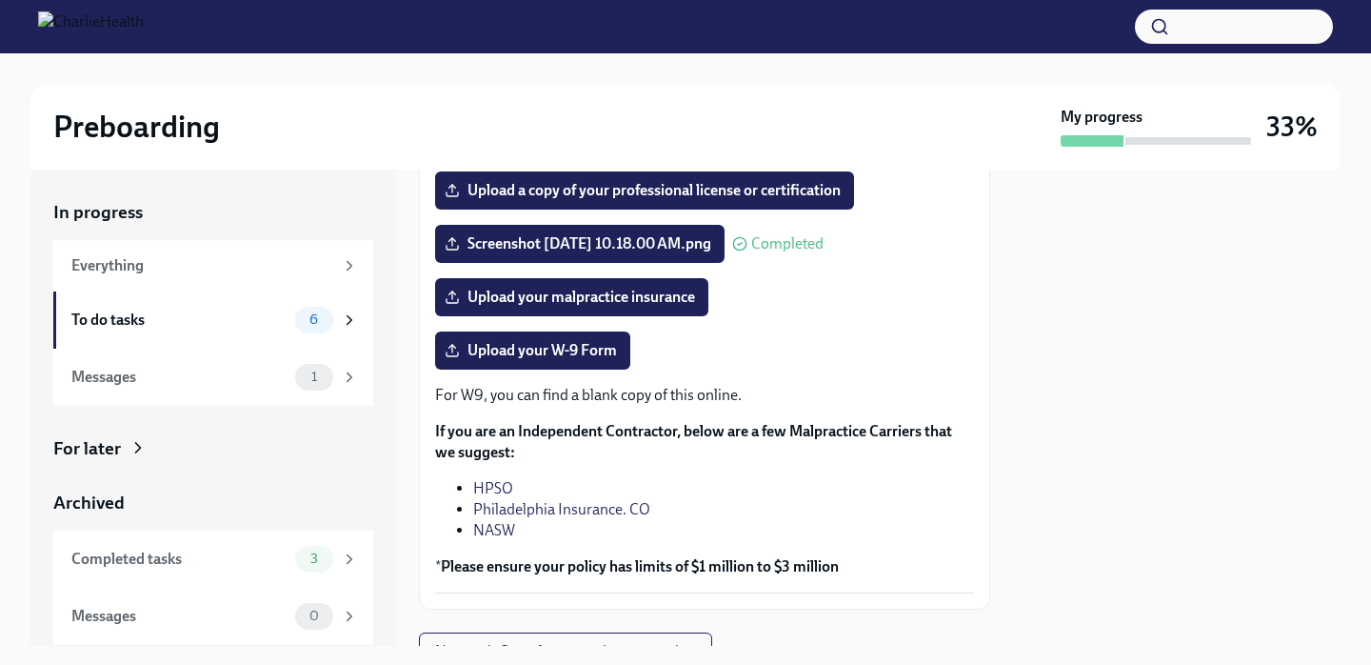
scroll to position [393, 0]
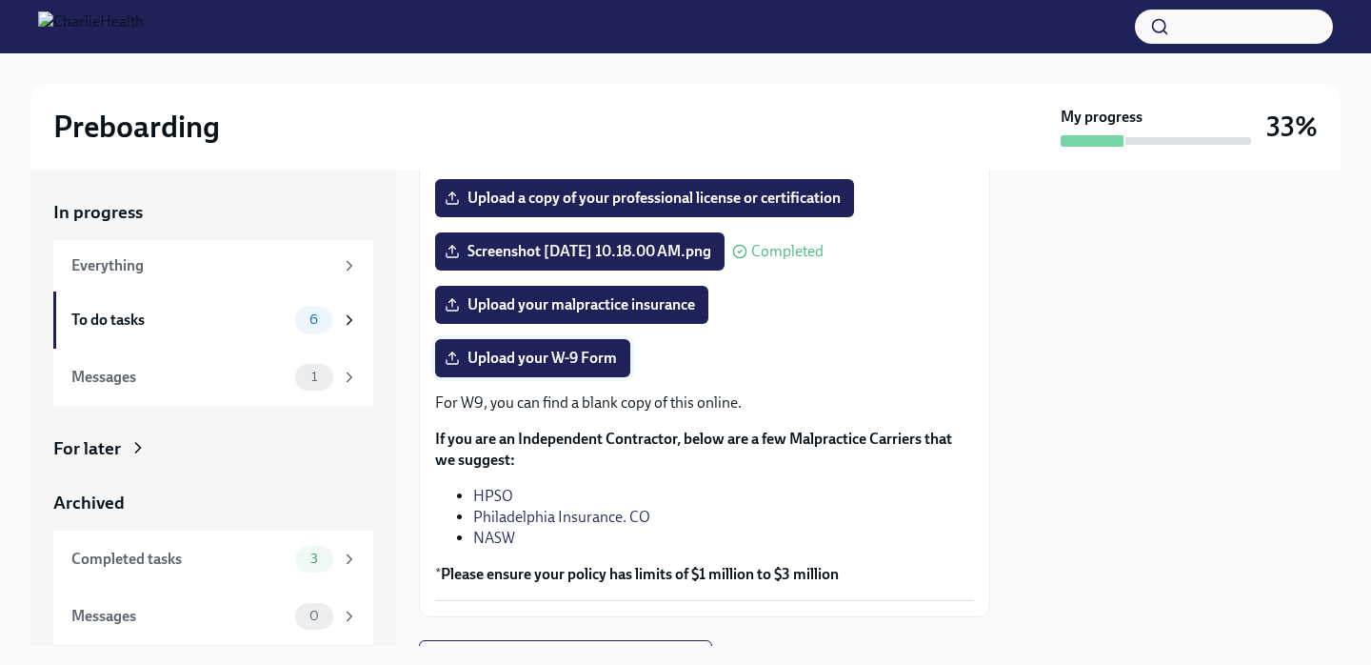
click at [565, 364] on span "Upload your W-9 Form" at bounding box center [532, 357] width 169 height 19
click at [0, 0] on input "Upload your W-9 Form" at bounding box center [0, 0] width 0 height 0
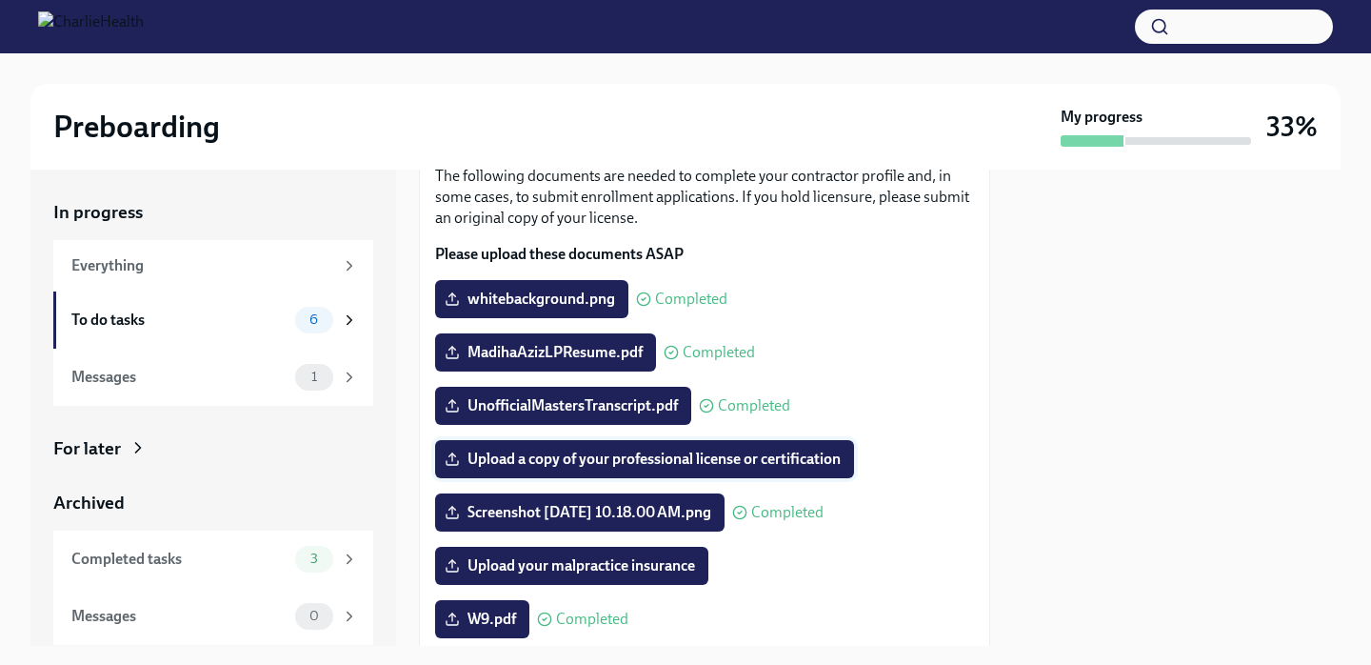
scroll to position [124, 0]
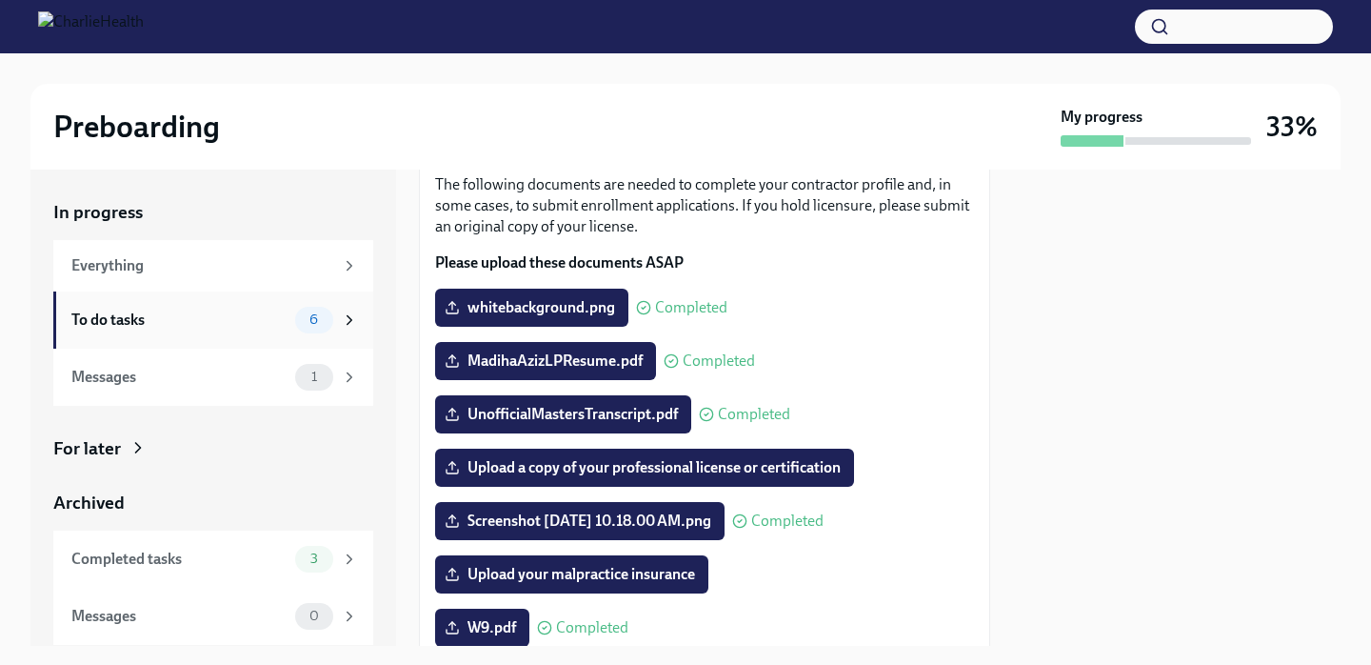
click at [323, 310] on div "6" at bounding box center [314, 320] width 38 height 27
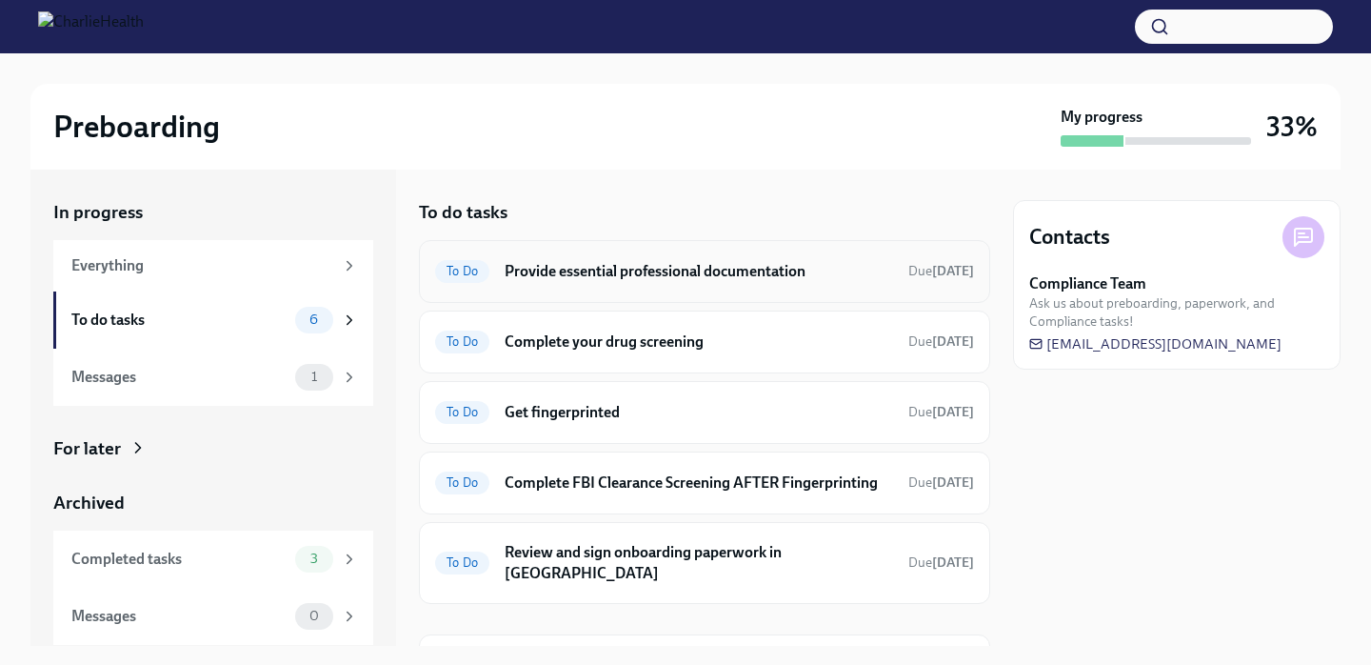
click at [591, 277] on h6 "Provide essential professional documentation" at bounding box center [699, 271] width 388 height 21
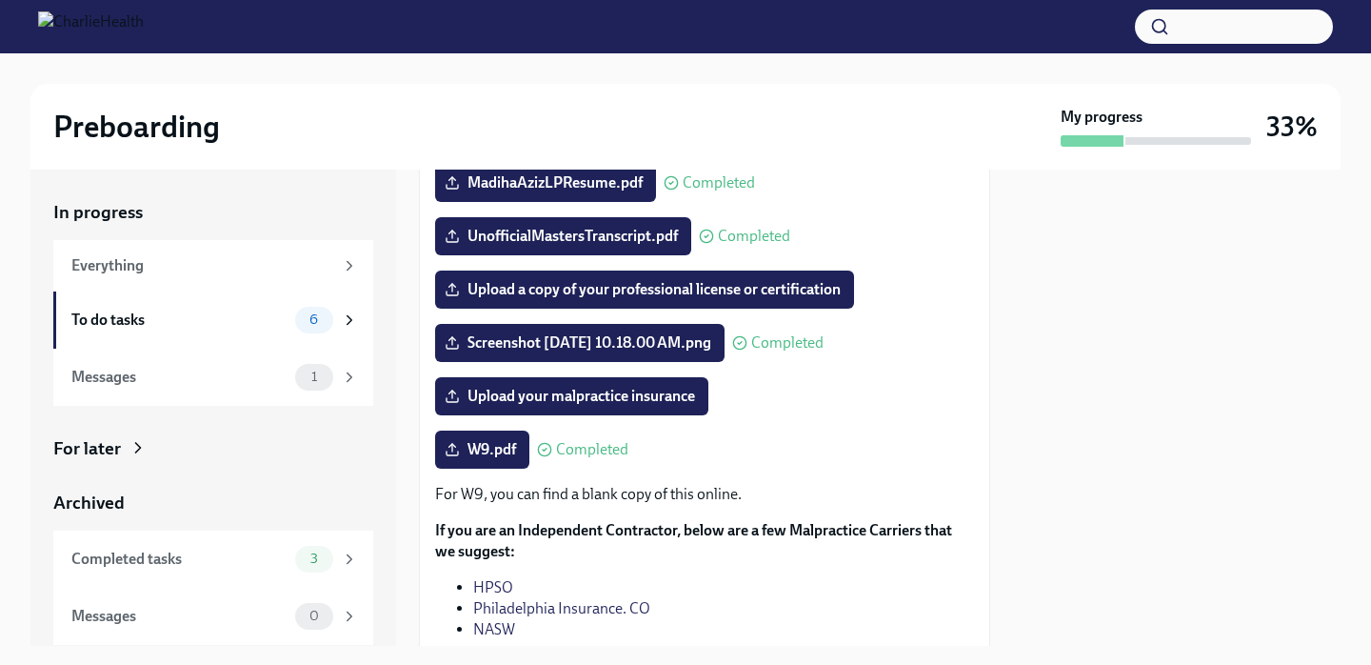
scroll to position [305, 0]
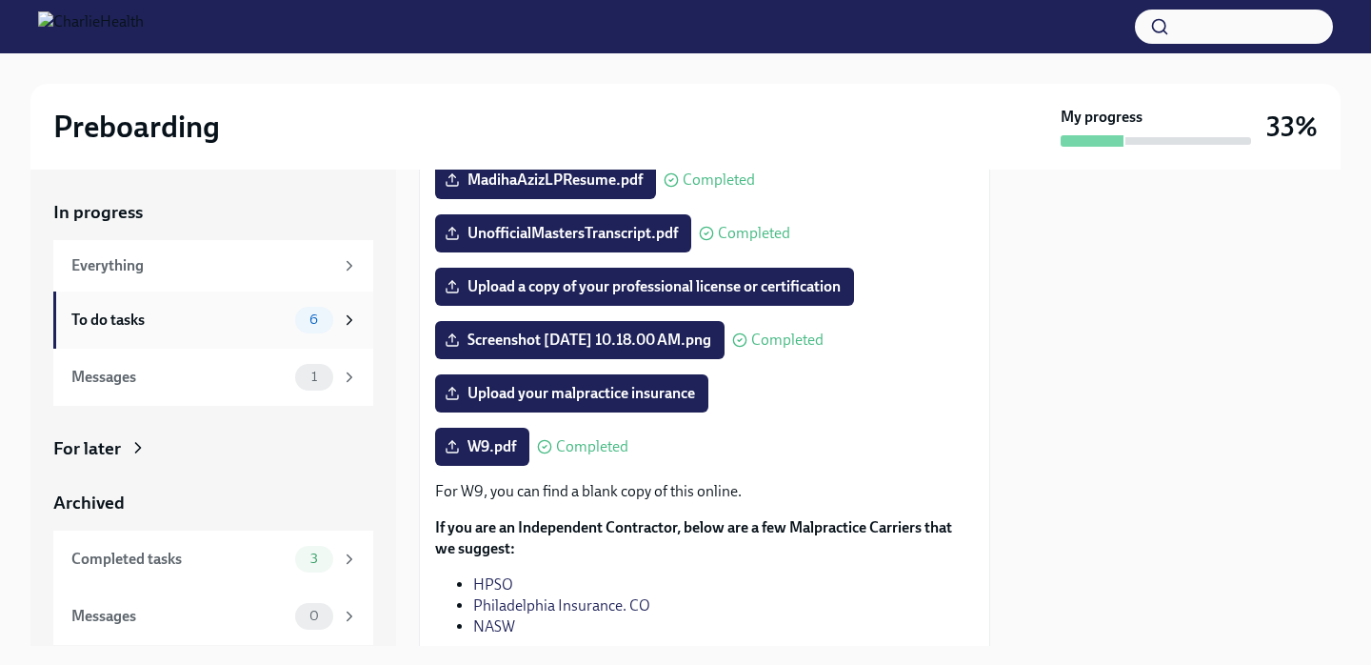
click at [291, 315] on div "To do tasks 6" at bounding box center [214, 320] width 287 height 27
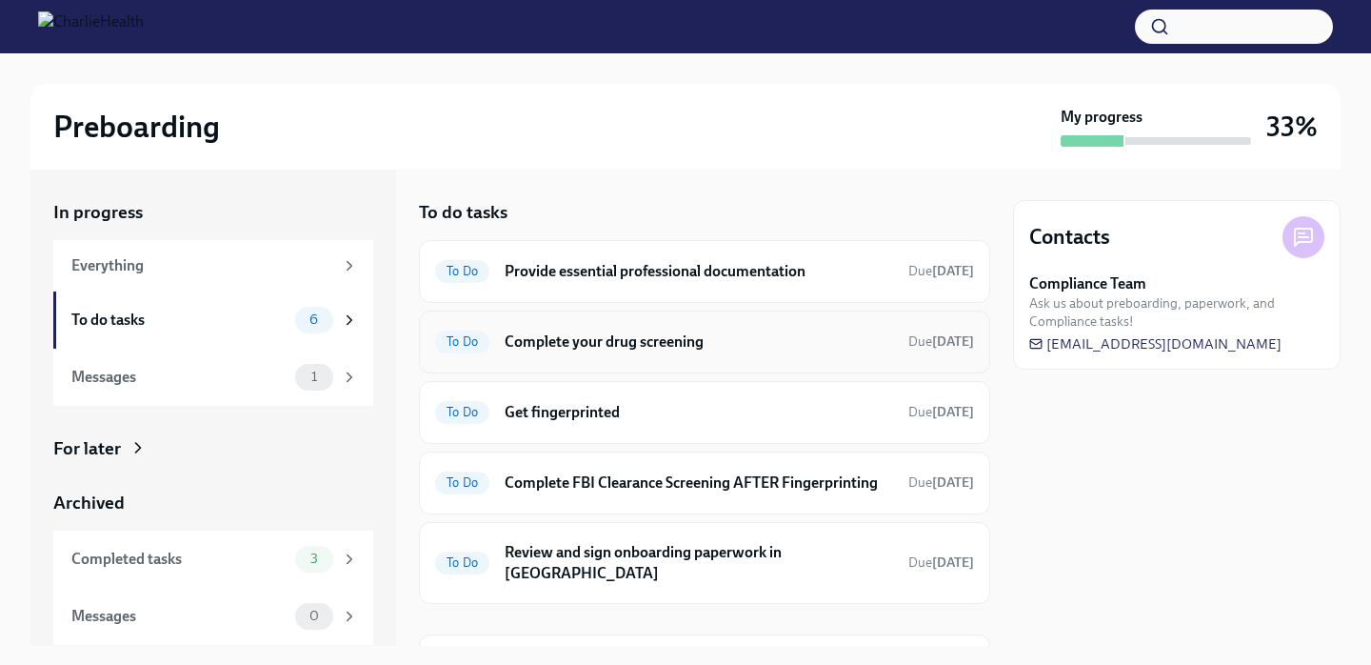
click at [544, 353] on div "To Do Complete your drug screening Due tomorrow" at bounding box center [704, 342] width 539 height 30
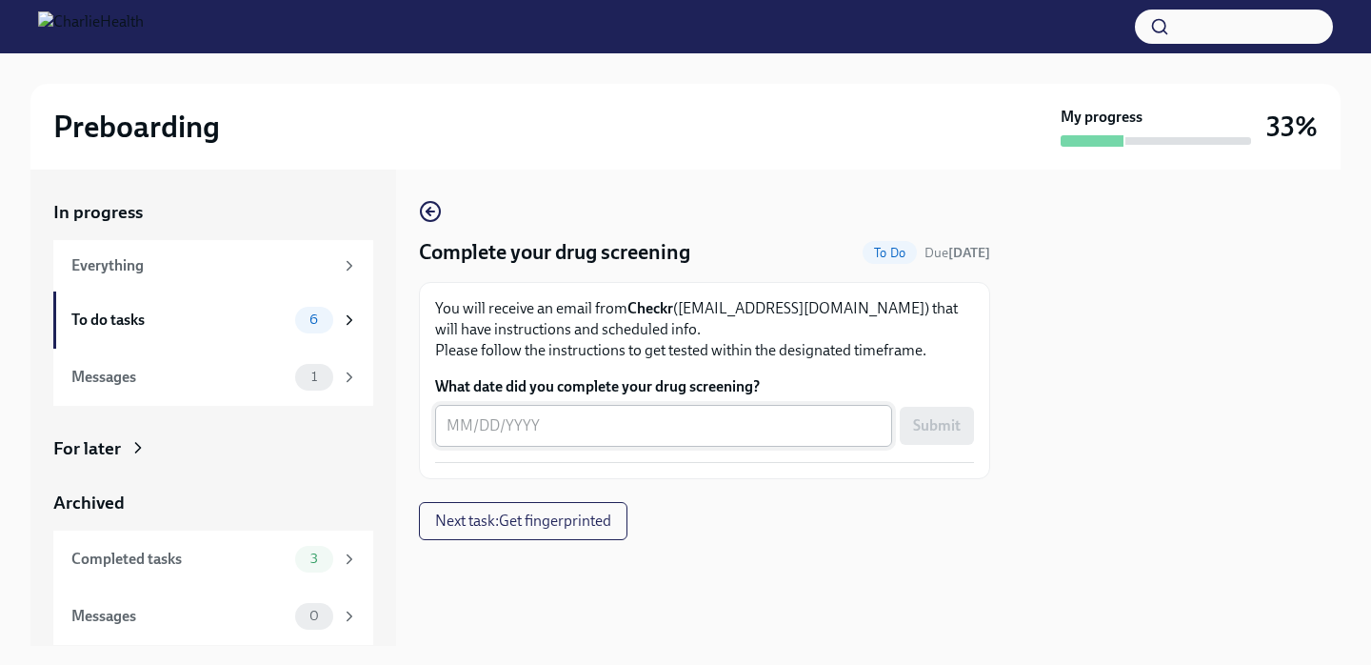
click at [502, 420] on textarea "What date did you complete your drug screening?" at bounding box center [664, 425] width 434 height 23
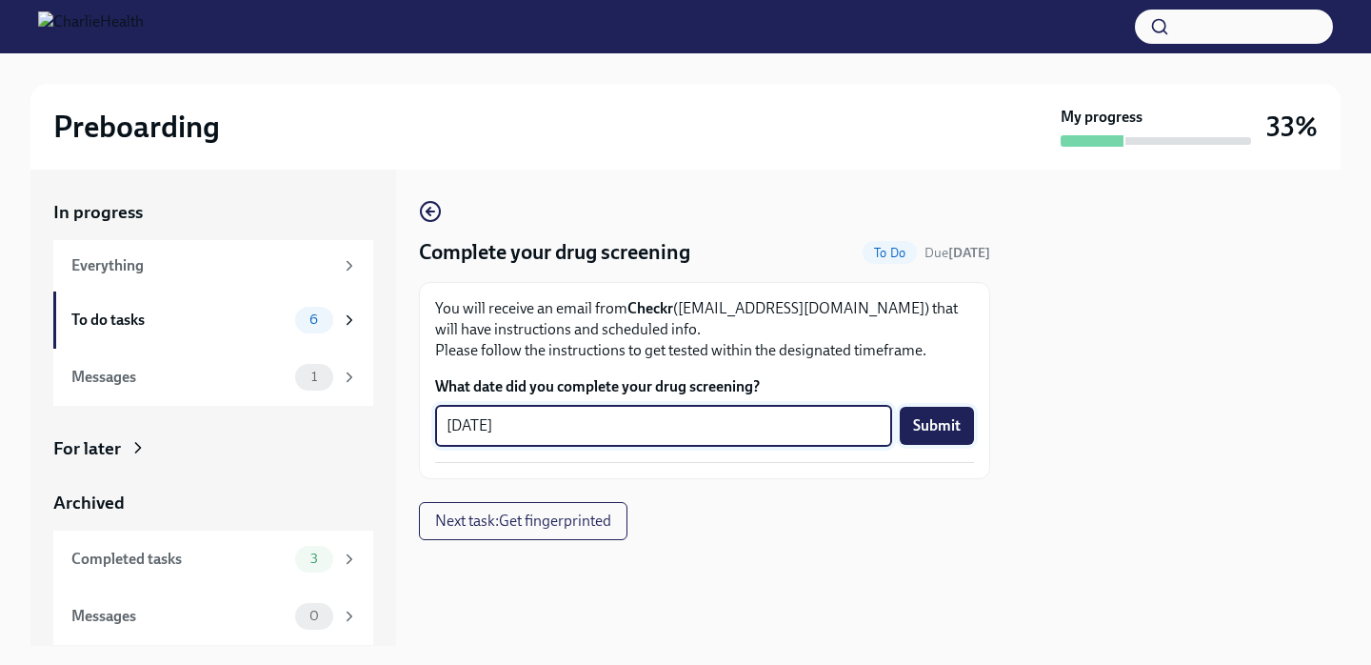
type textarea "08/08/25"
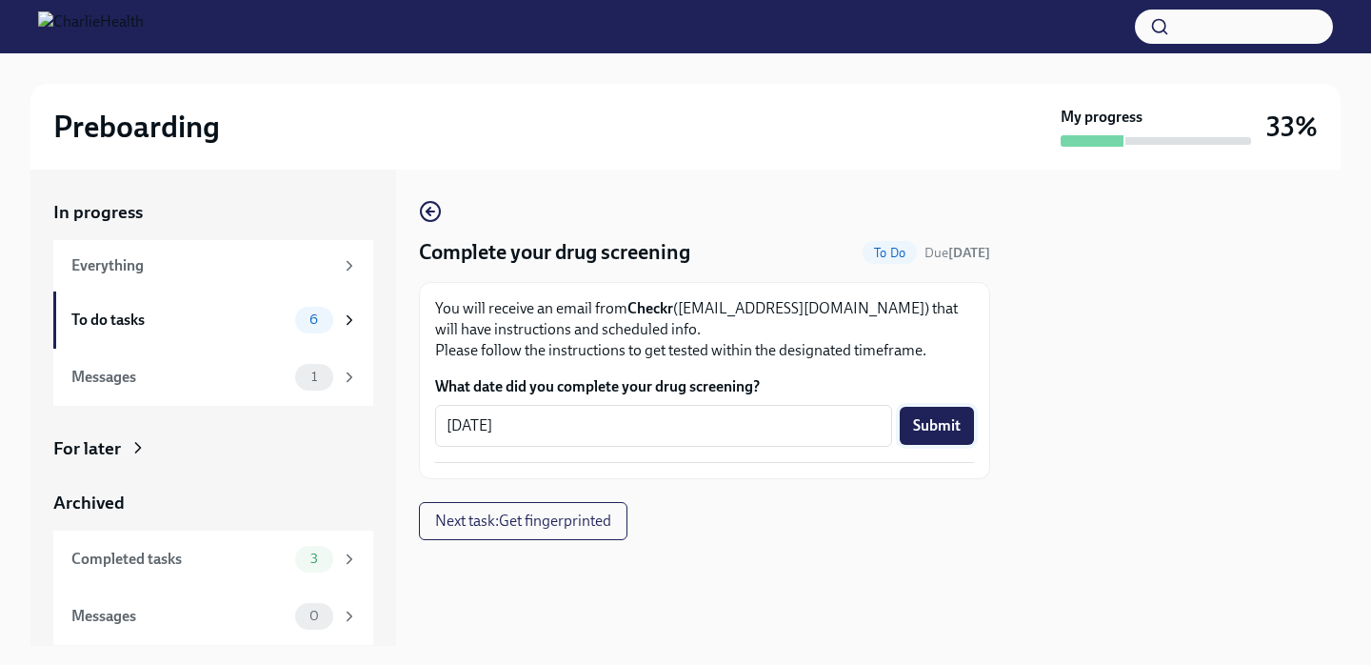
click at [935, 422] on span "Submit" at bounding box center [937, 425] width 48 height 19
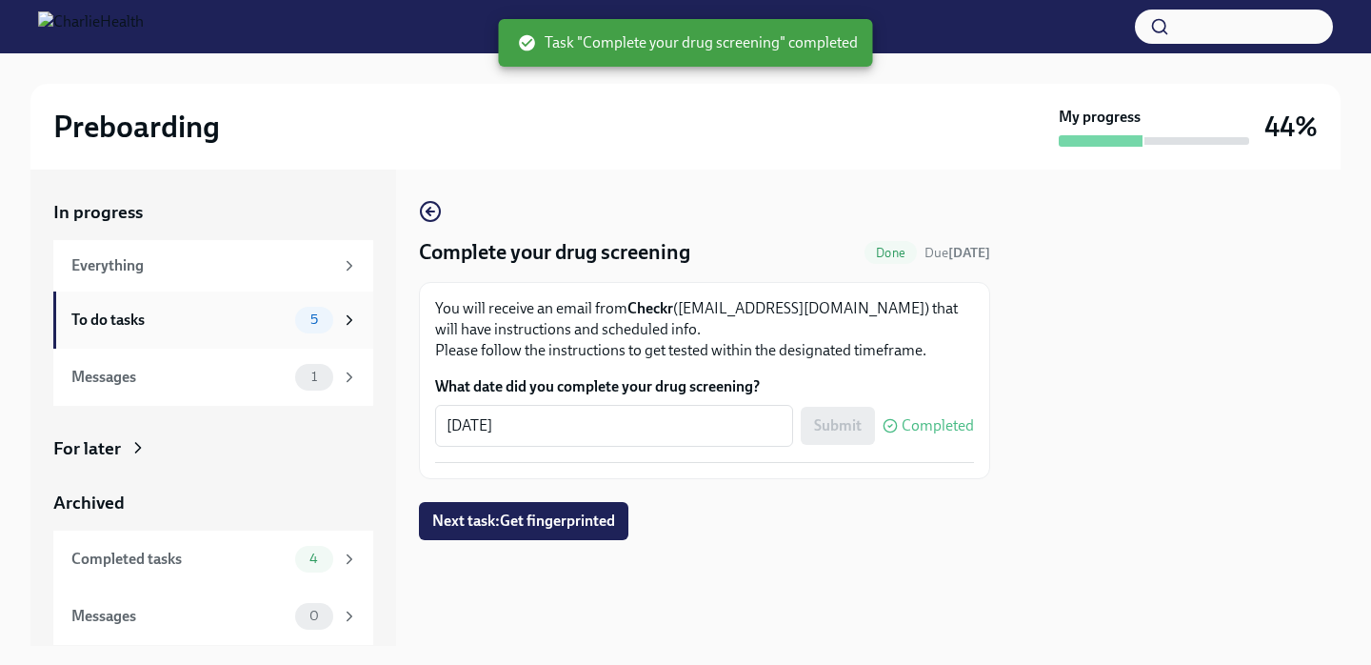
click at [322, 327] on div "5" at bounding box center [314, 320] width 38 height 27
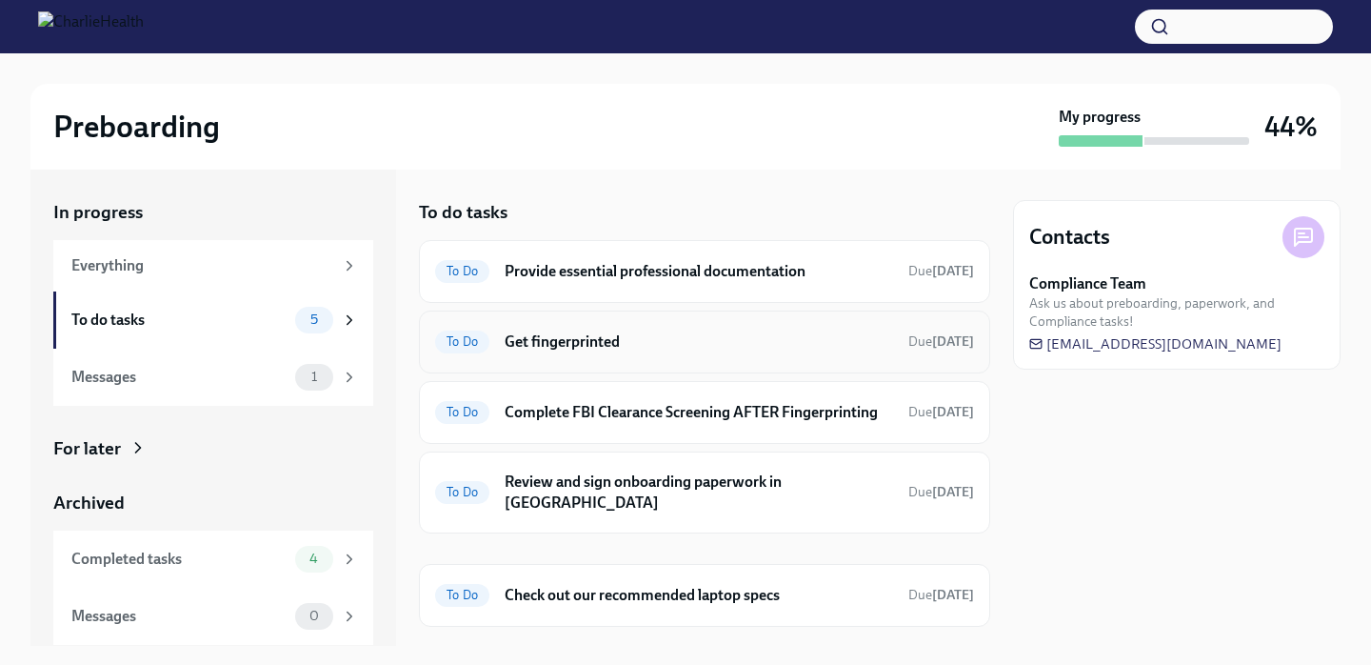
click at [584, 338] on h6 "Get fingerprinted" at bounding box center [699, 341] width 388 height 21
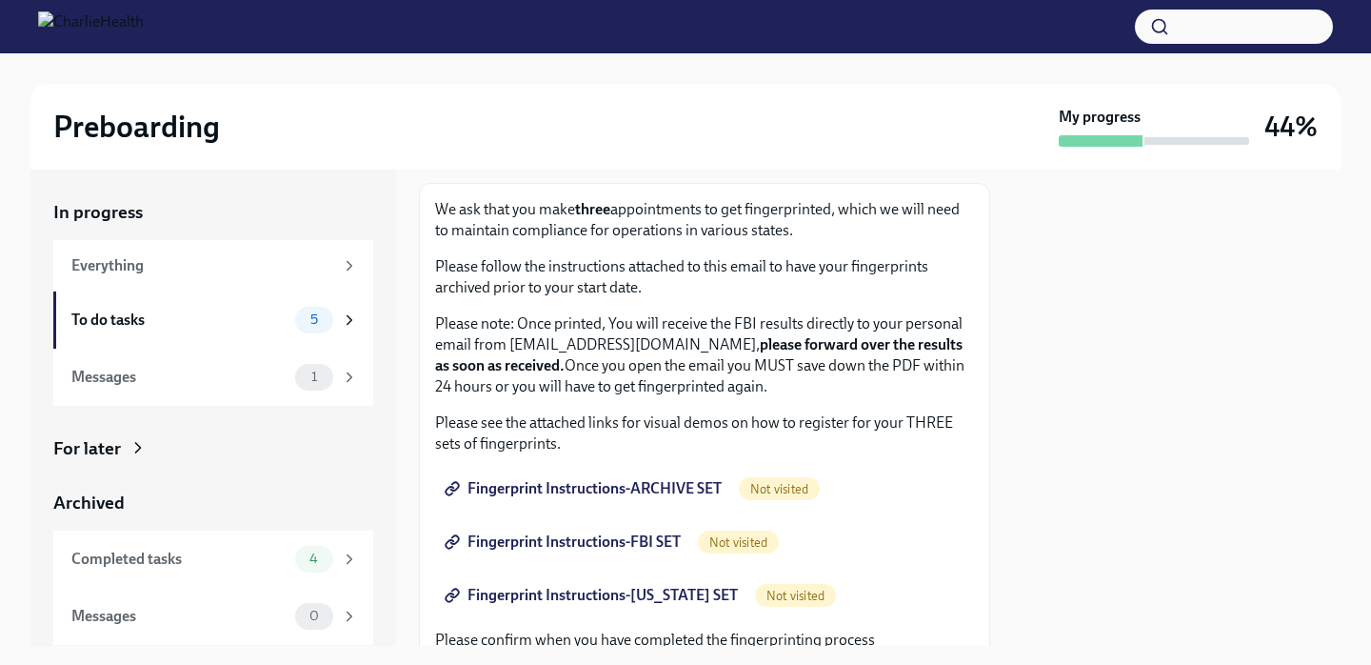
scroll to position [98, 0]
click at [582, 495] on span "Fingerprint Instructions-ARCHIVE SET" at bounding box center [584, 489] width 273 height 19
click at [613, 544] on span "Fingerprint Instructions-FBI SET" at bounding box center [564, 542] width 232 height 19
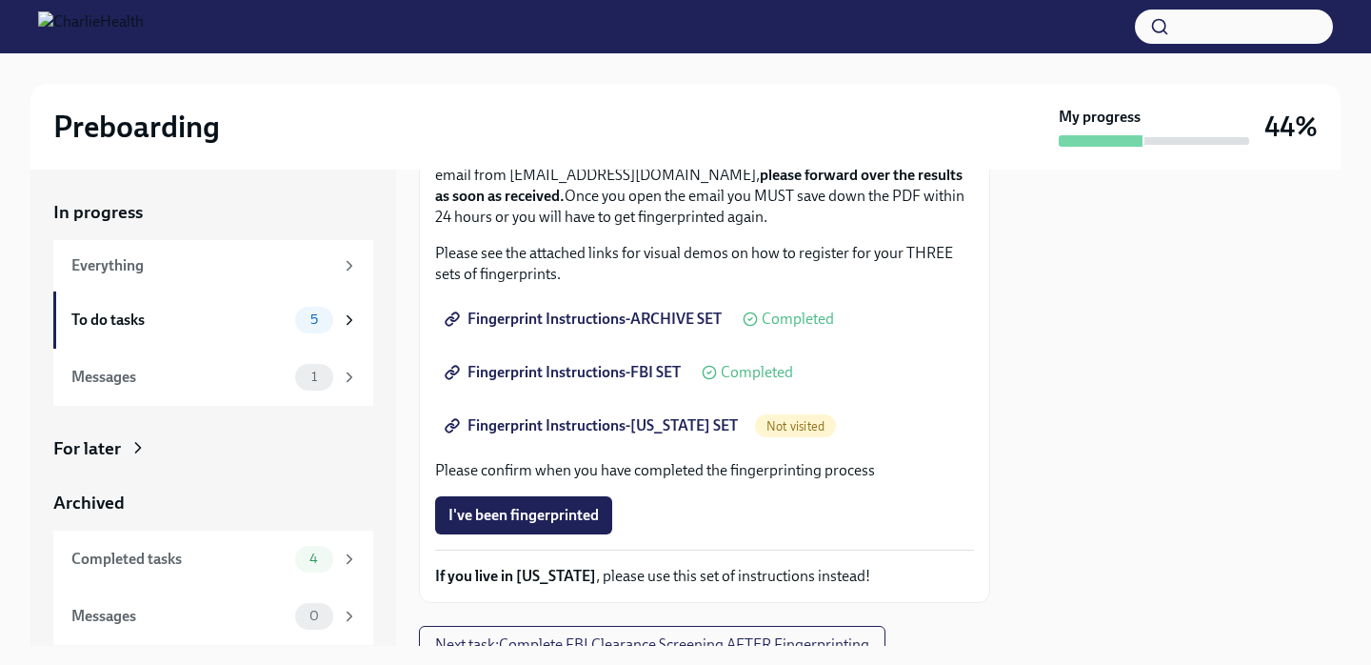
scroll to position [271, 0]
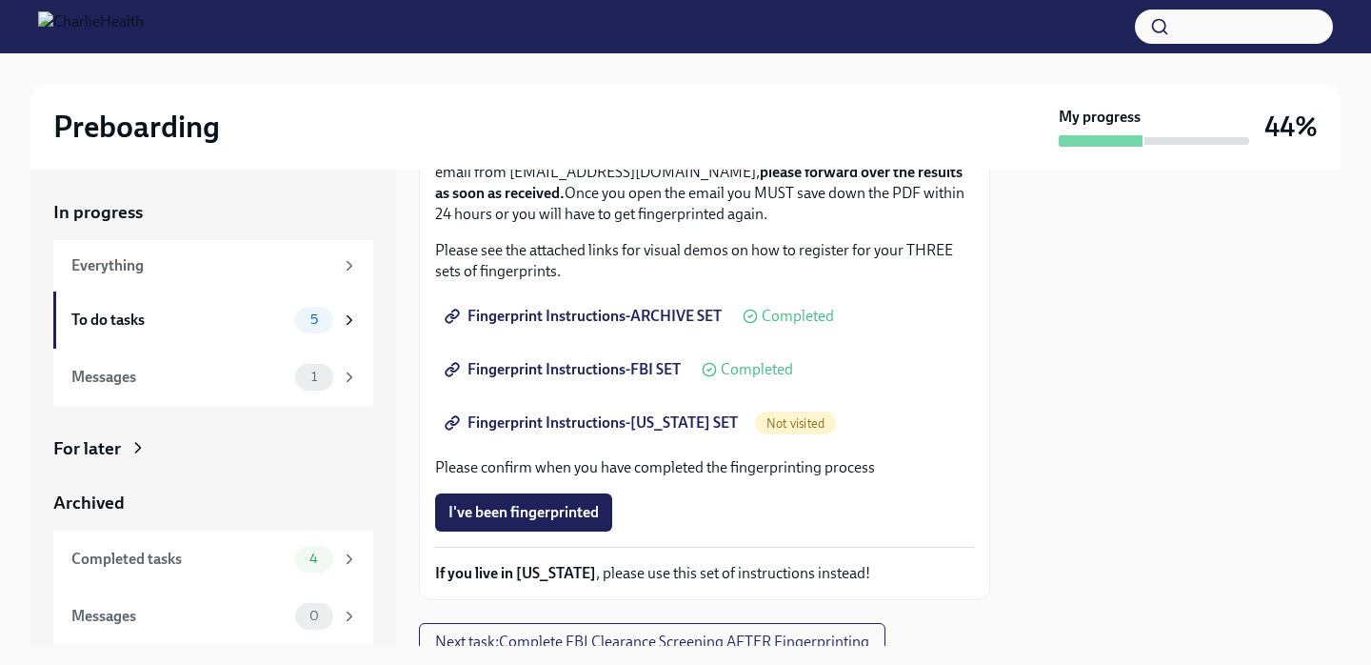
click at [591, 424] on span "Fingerprint Instructions-FLORIDA SET" at bounding box center [592, 422] width 289 height 19
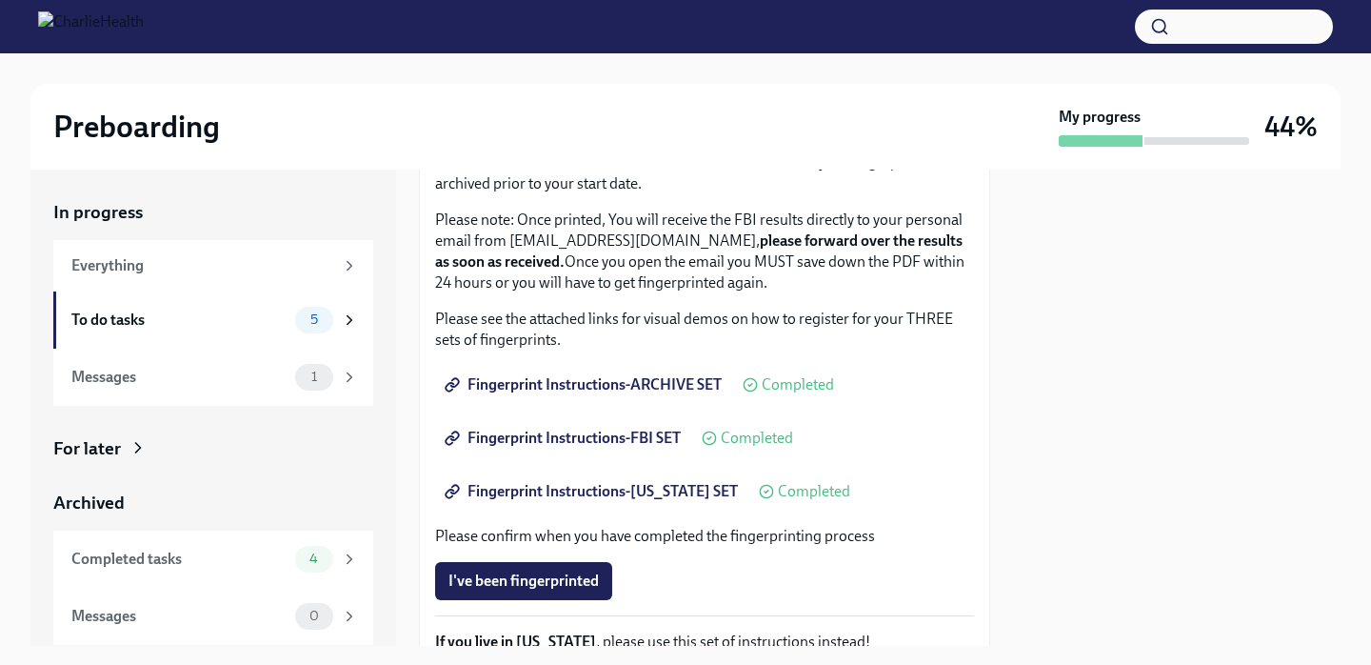
scroll to position [178, 0]
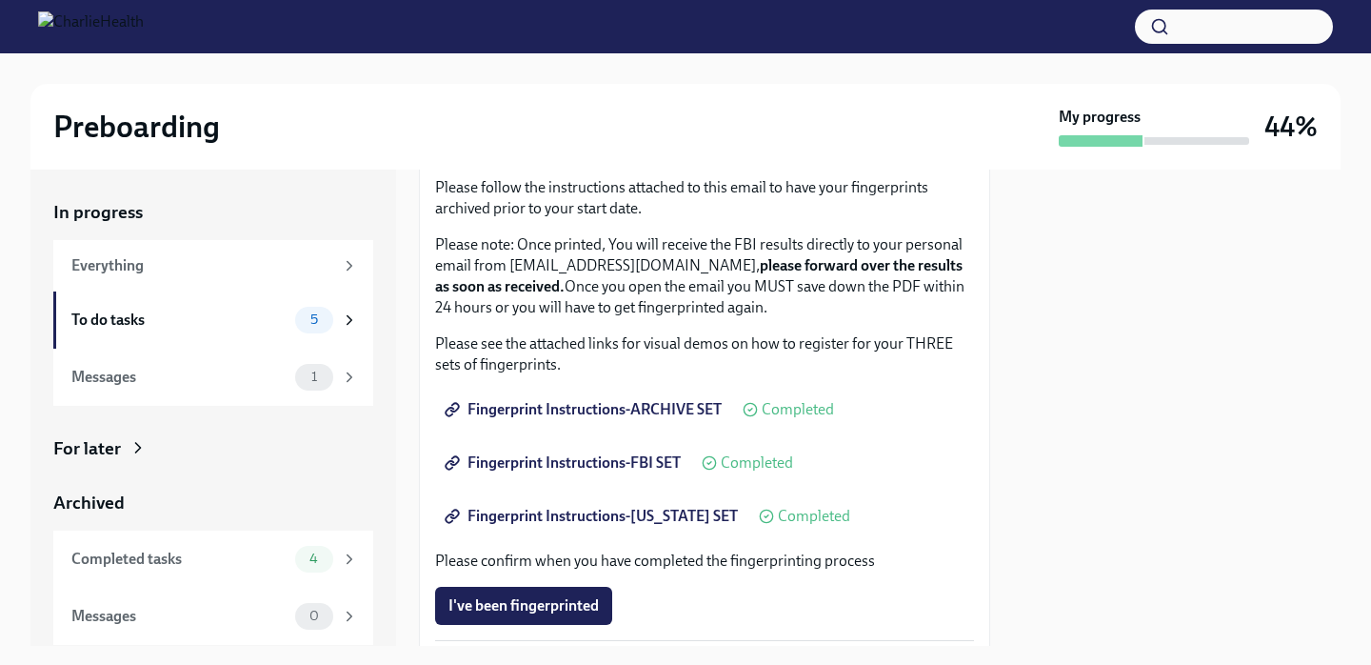
click at [530, 412] on span "Fingerprint Instructions-ARCHIVE SET" at bounding box center [584, 409] width 273 height 19
click at [556, 522] on span "Fingerprint Instructions-FLORIDA SET" at bounding box center [592, 516] width 289 height 19
click at [604, 459] on span "Fingerprint Instructions-FBI SET" at bounding box center [564, 462] width 232 height 19
click at [565, 408] on span "Fingerprint Instructions-ARCHIVE SET" at bounding box center [584, 409] width 273 height 19
click at [629, 464] on span "Fingerprint Instructions-FBI SET" at bounding box center [564, 462] width 232 height 19
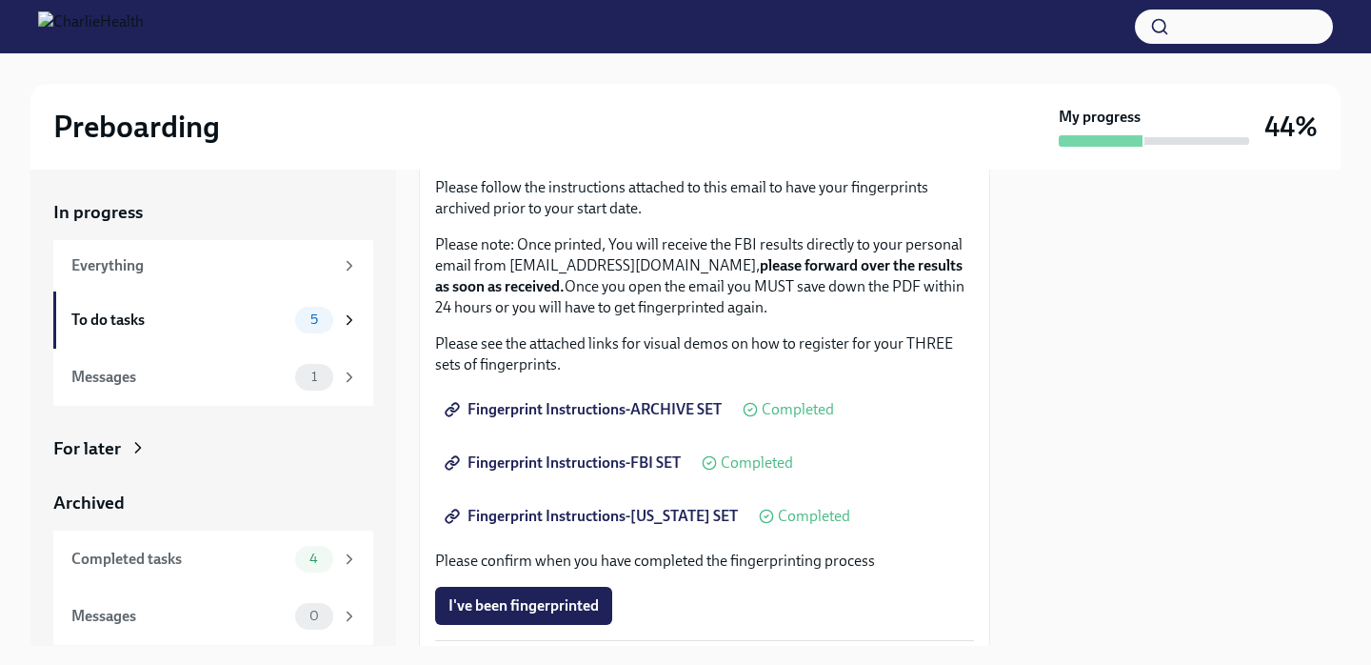
click at [627, 408] on span "Fingerprint Instructions-ARCHIVE SET" at bounding box center [584, 409] width 273 height 19
click at [587, 524] on span "Fingerprint Instructions-FLORIDA SET" at bounding box center [592, 516] width 289 height 19
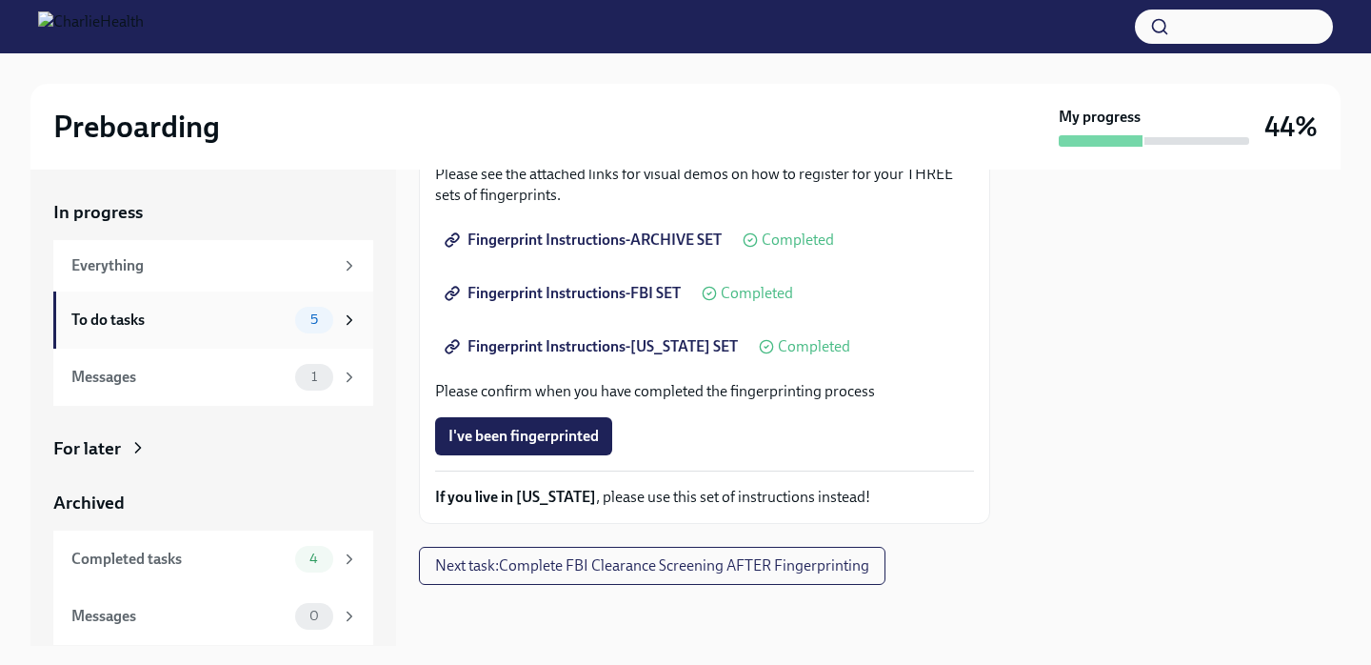
click at [344, 312] on icon at bounding box center [349, 319] width 17 height 17
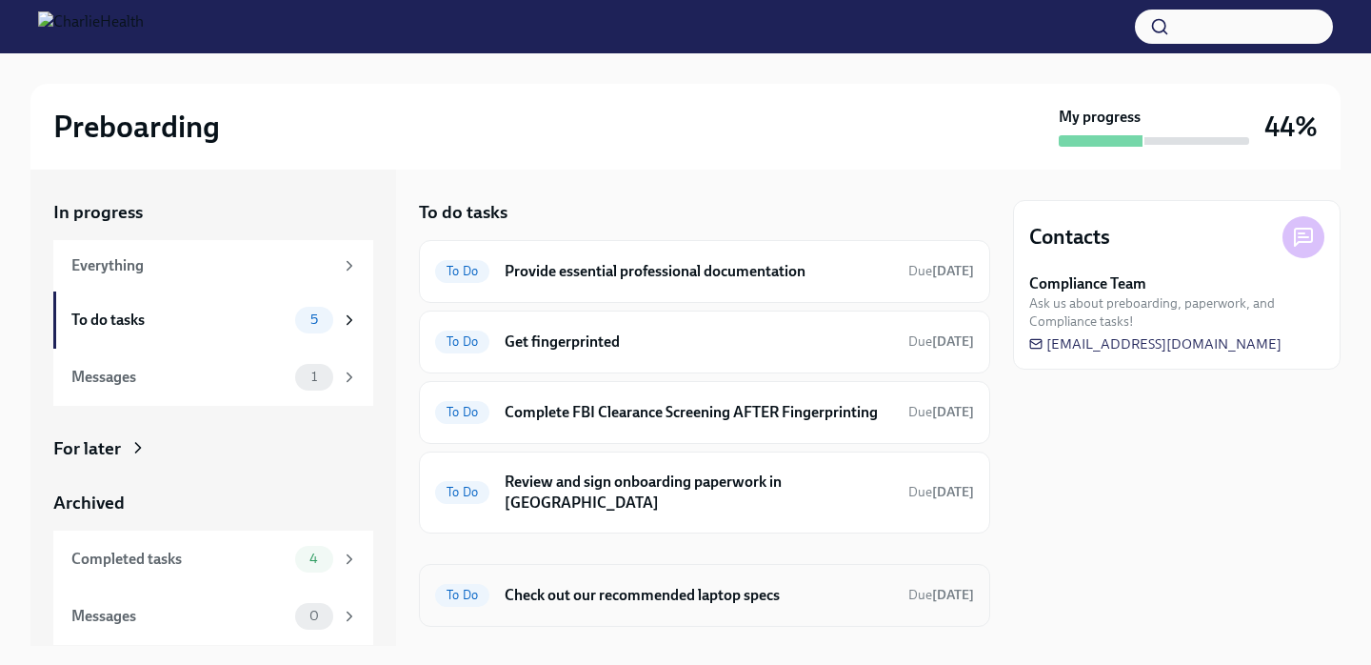
click at [550, 564] on div "To Do Check out our recommended laptop specs Due [DATE]" at bounding box center [704, 595] width 571 height 63
click at [448, 587] on span "To Do" at bounding box center [462, 594] width 54 height 14
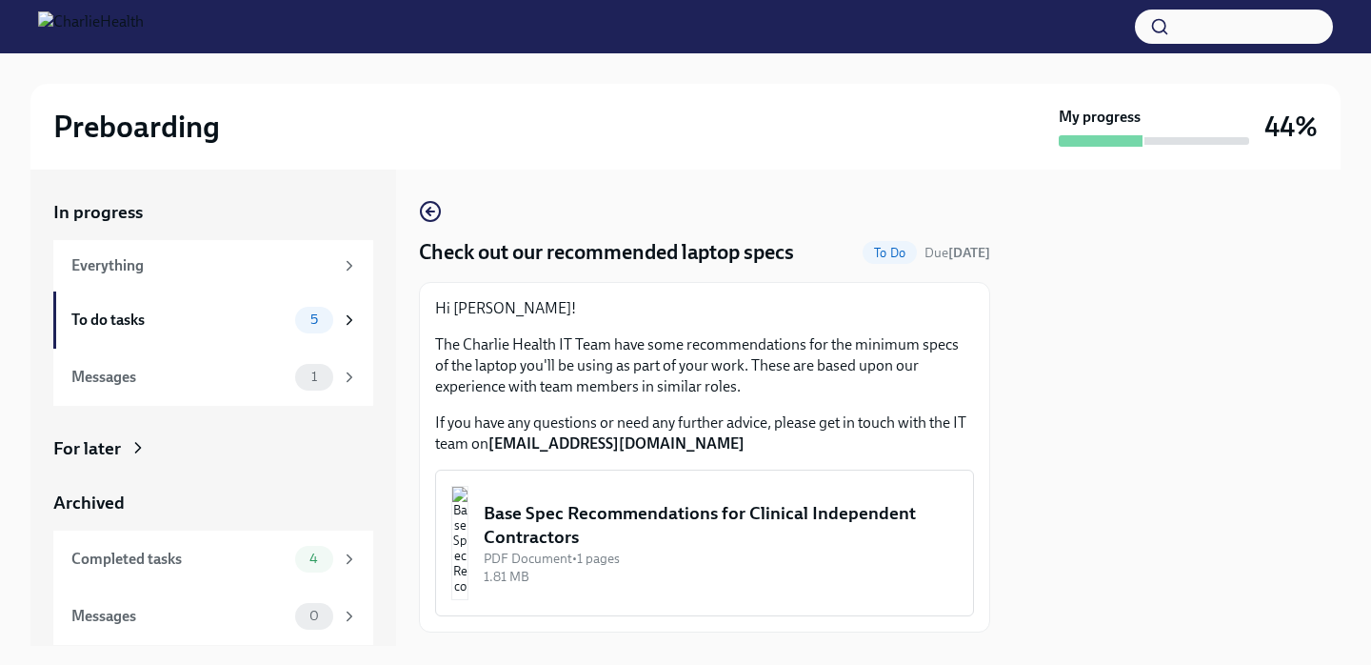
click at [590, 556] on div "PDF Document • 1 pages" at bounding box center [721, 558] width 474 height 18
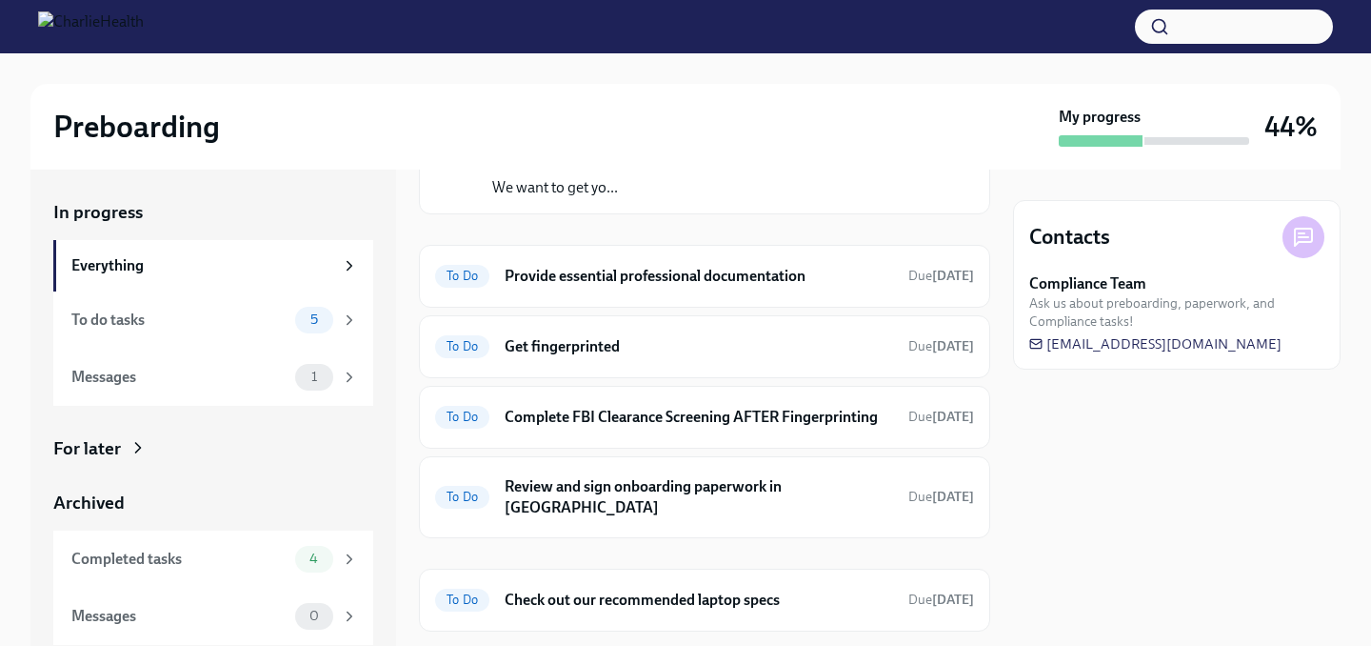
scroll to position [188, 0]
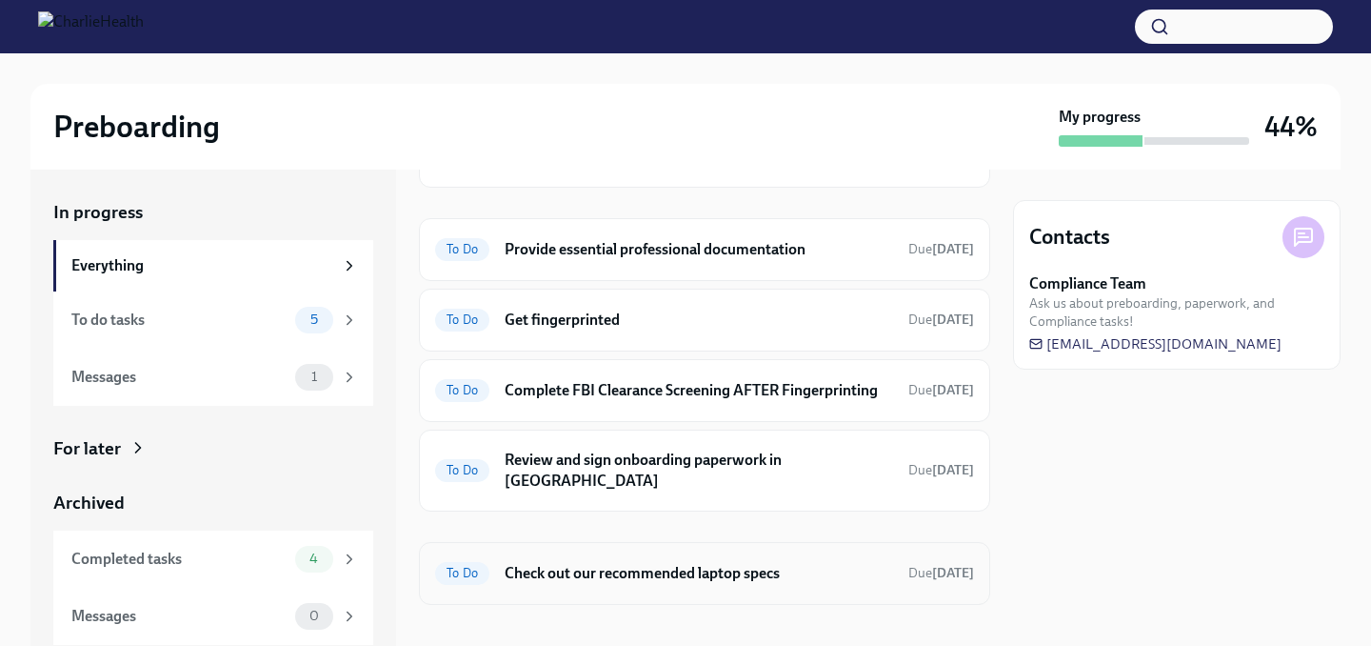
click at [696, 563] on h6 "Check out our recommended laptop specs" at bounding box center [699, 573] width 388 height 21
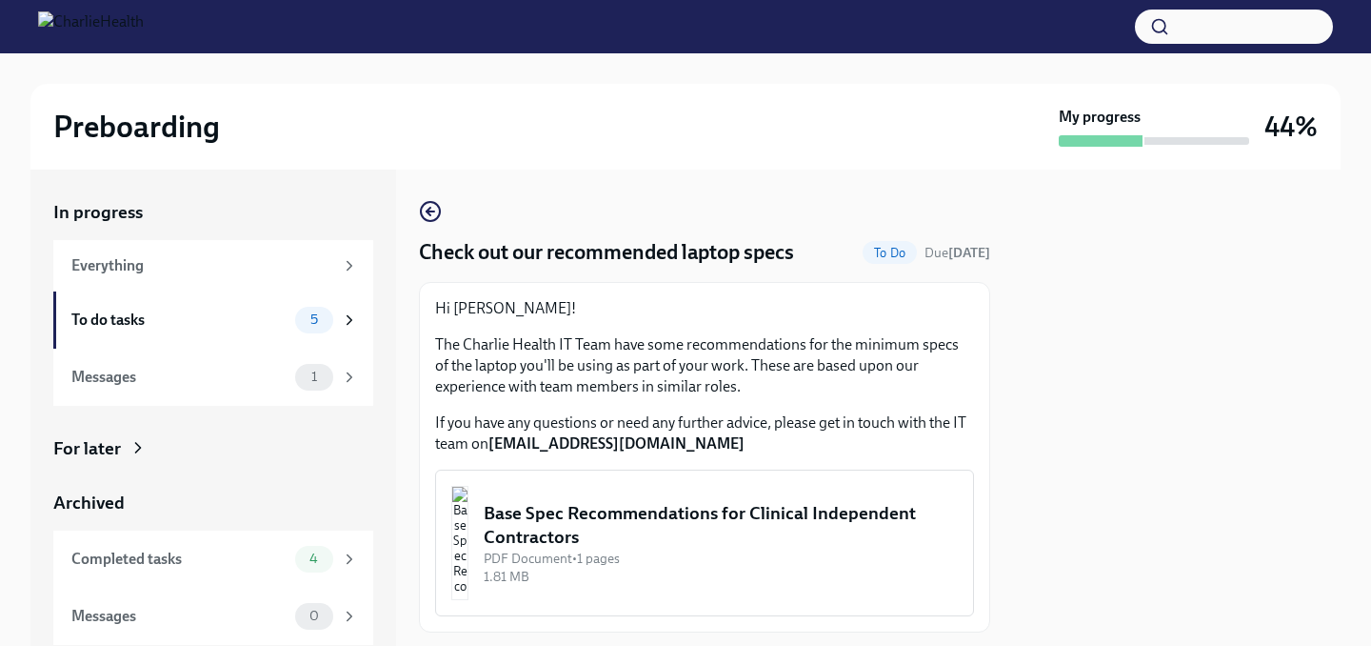
scroll to position [48, 0]
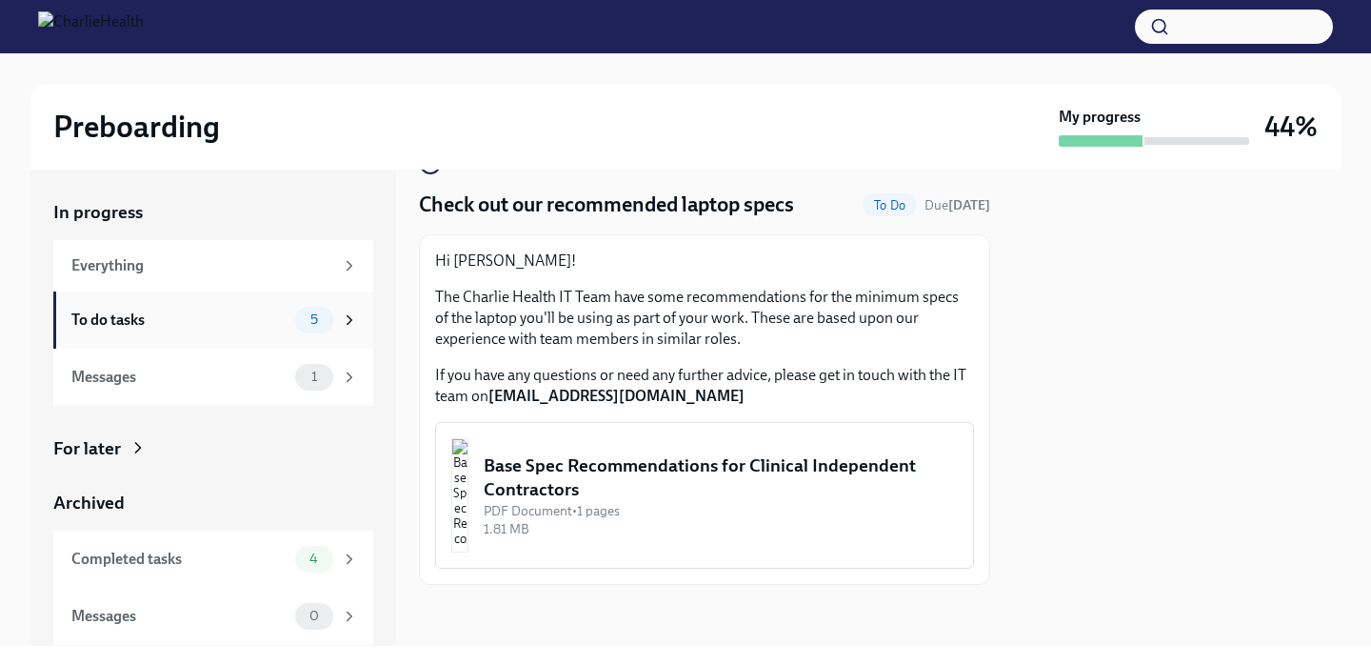
click at [339, 311] on div "5" at bounding box center [326, 320] width 63 height 27
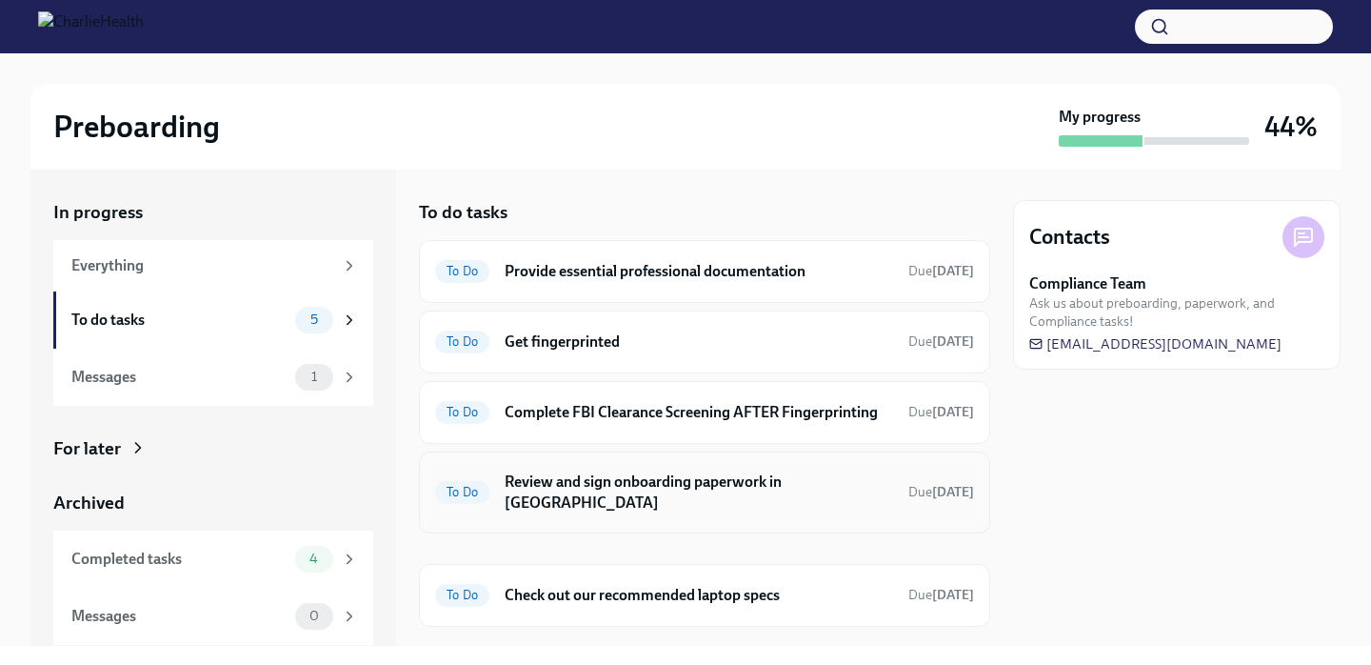
click at [548, 479] on h6 "Review and sign onboarding paperwork in [GEOGRAPHIC_DATA]" at bounding box center [699, 492] width 388 height 42
